Goal: Information Seeking & Learning: Learn about a topic

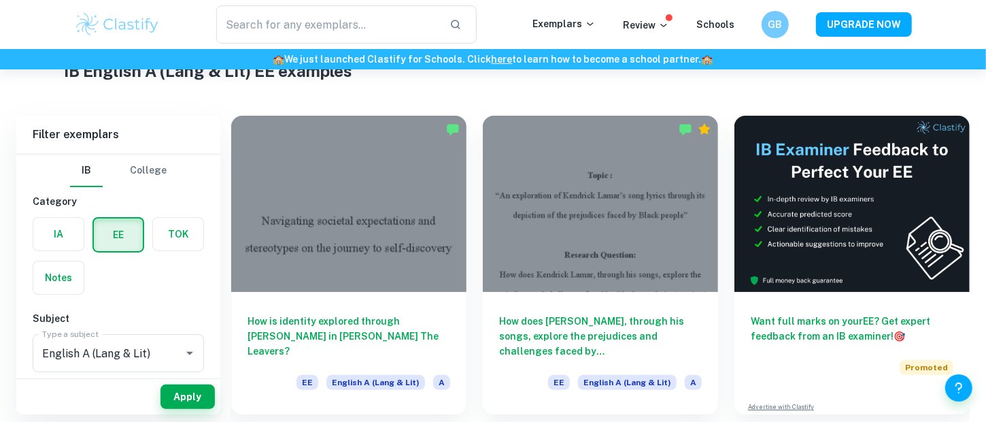
scroll to position [42, 0]
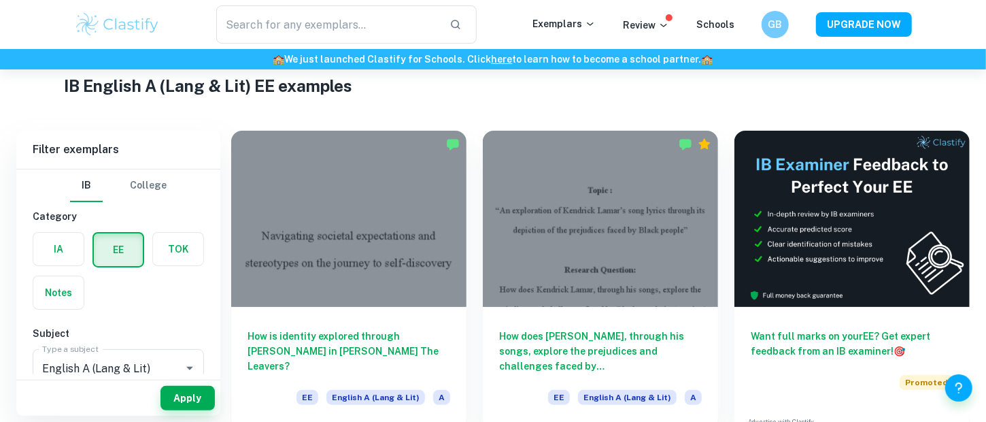
drag, startPoint x: 546, startPoint y: 84, endPoint x: 519, endPoint y: 86, distance: 26.6
click at [519, 86] on h1 "IB English A (Lang & Lit) EE examples" at bounding box center [493, 85] width 858 height 24
drag, startPoint x: 519, startPoint y: 86, endPoint x: 501, endPoint y: 82, distance: 19.0
click at [501, 82] on h1 "IB English A (Lang & Lit) EE examples" at bounding box center [493, 85] width 858 height 24
drag, startPoint x: 501, startPoint y: 82, endPoint x: 489, endPoint y: 82, distance: 12.2
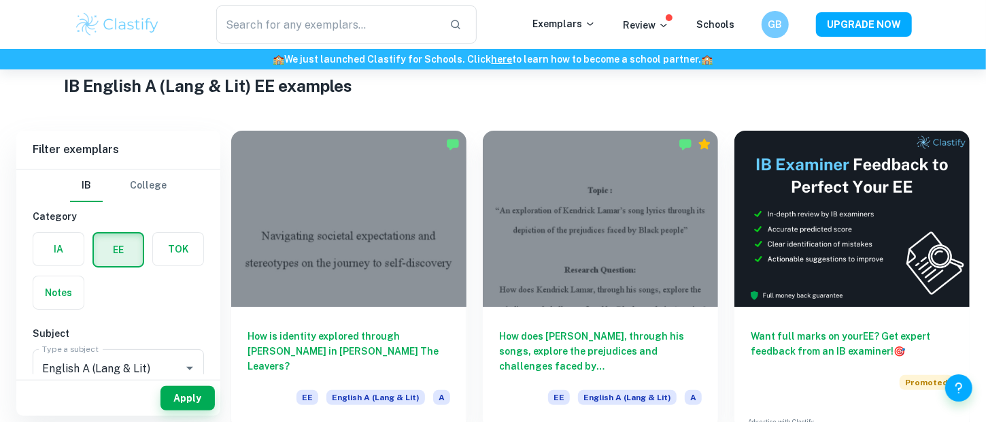
click at [489, 82] on h1 "IB English A (Lang & Lit) EE examples" at bounding box center [493, 85] width 858 height 24
drag, startPoint x: 541, startPoint y: 78, endPoint x: 500, endPoint y: 88, distance: 42.7
click at [500, 88] on h1 "IB English A (Lang & Lit) EE examples" at bounding box center [493, 85] width 858 height 24
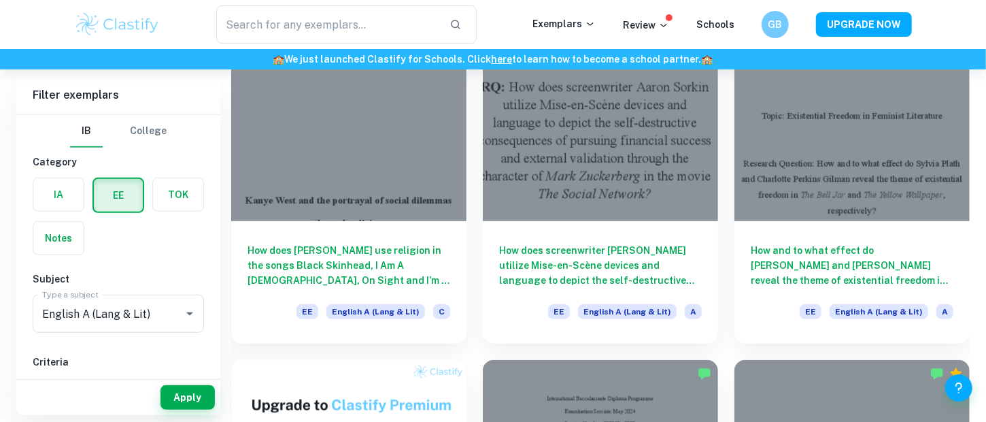
scroll to position [429, 0]
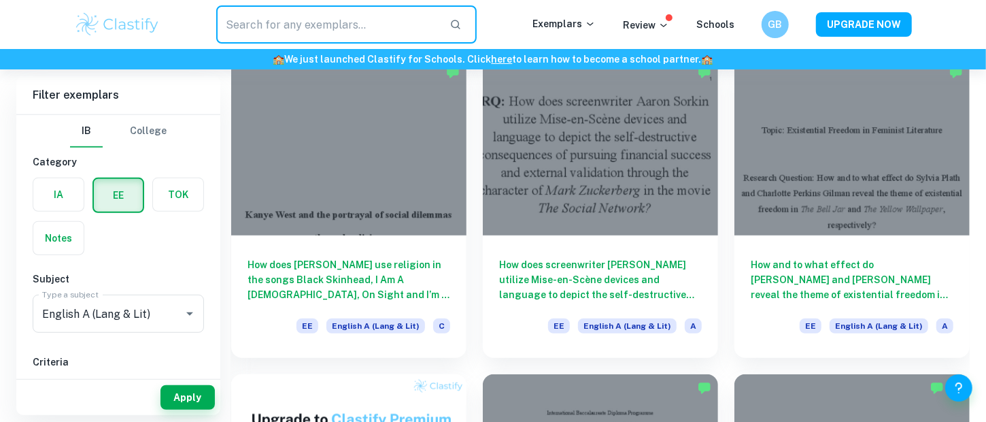
drag, startPoint x: 448, startPoint y: 26, endPoint x: 513, endPoint y: 7, distance: 67.3
click at [513, 7] on div "​" at bounding box center [346, 24] width 372 height 38
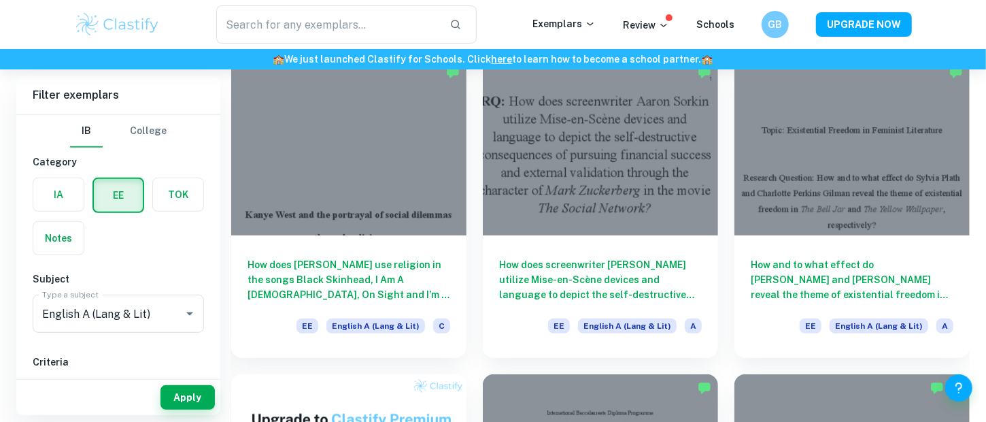
drag, startPoint x: 515, startPoint y: 10, endPoint x: 501, endPoint y: 20, distance: 16.6
click at [501, 20] on div "​" at bounding box center [346, 24] width 372 height 38
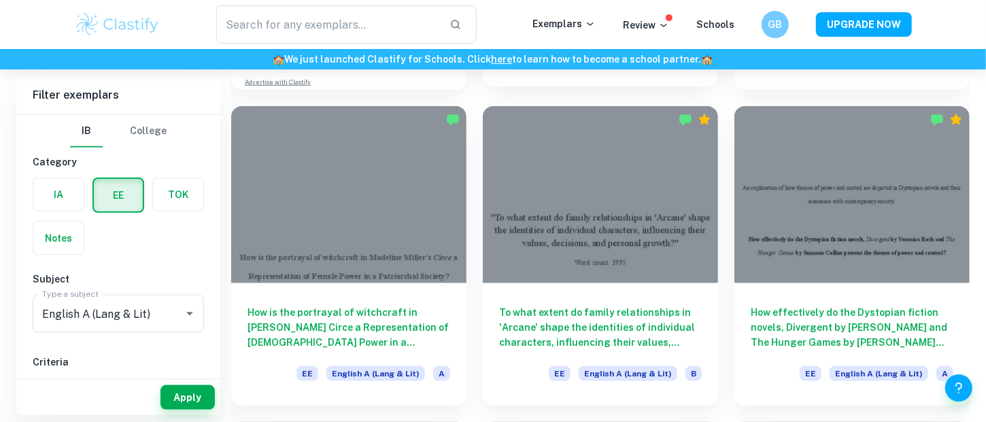
scroll to position [1017, 0]
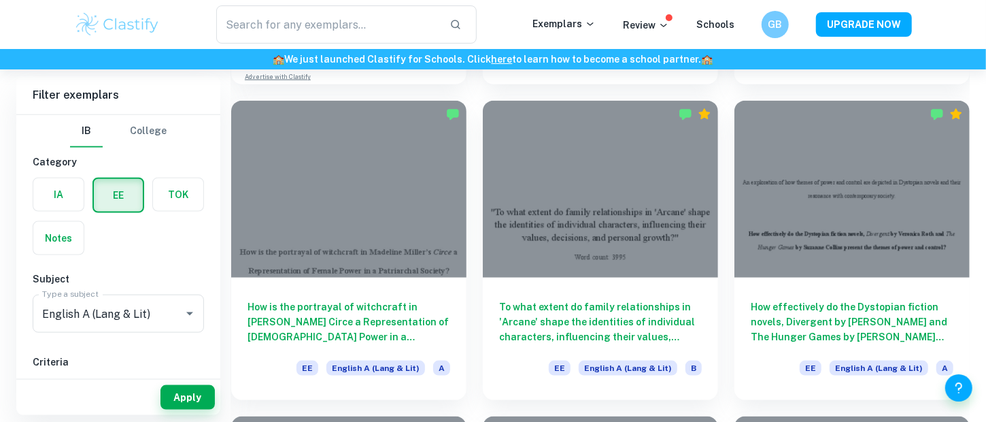
drag, startPoint x: 513, startPoint y: 29, endPoint x: 498, endPoint y: 31, distance: 15.0
click at [498, 31] on div "​" at bounding box center [346, 24] width 372 height 38
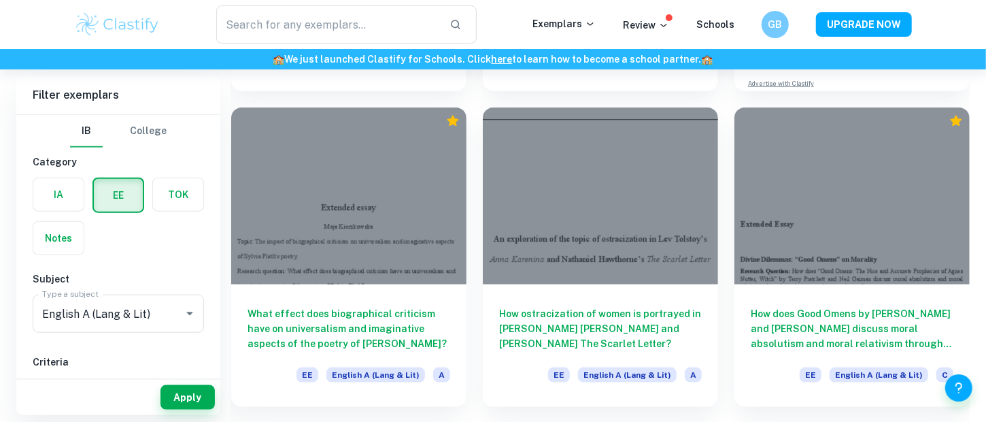
scroll to position [4168, 0]
